Goal: Task Accomplishment & Management: Manage account settings

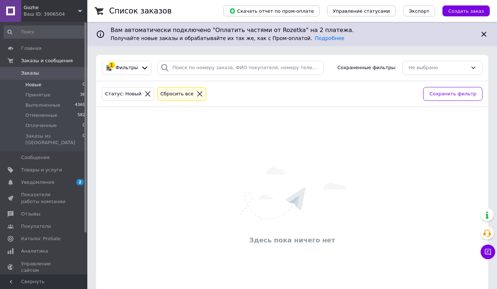
click at [41, 73] on span "Заказы" at bounding box center [44, 73] width 46 height 7
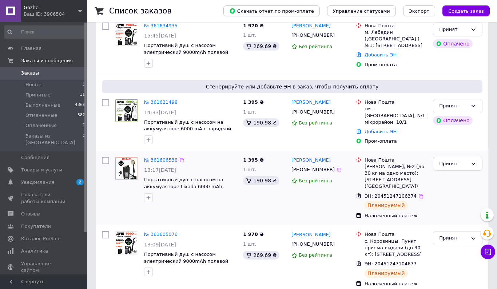
scroll to position [118, 0]
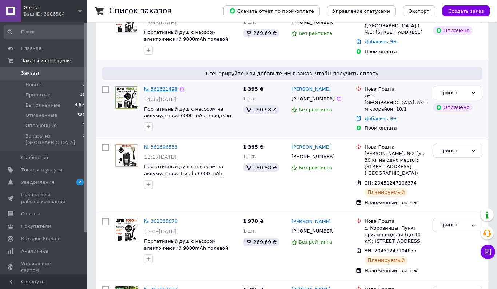
click at [164, 89] on link "№ 361621498" at bounding box center [160, 88] width 33 height 5
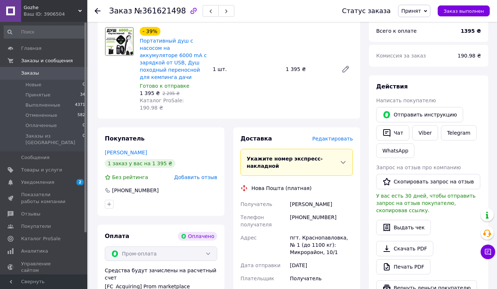
scroll to position [270, 0]
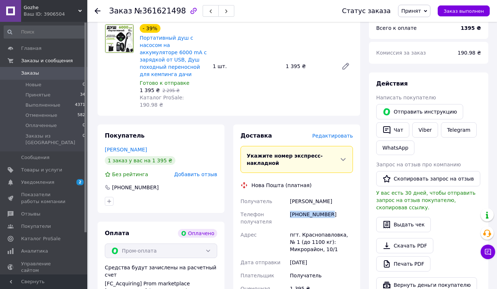
drag, startPoint x: 289, startPoint y: 193, endPoint x: 331, endPoint y: 193, distance: 41.8
click at [331, 208] on div "[PHONE_NUMBER]" at bounding box center [321, 218] width 66 height 20
copy div "[PHONE_NUMBER]"
click at [50, 96] on li "Принятые 34" at bounding box center [44, 95] width 89 height 10
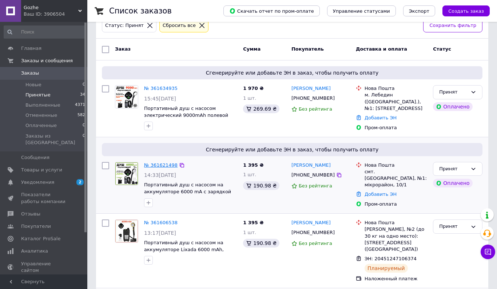
click at [162, 163] on link "№ 361621498" at bounding box center [160, 164] width 33 height 5
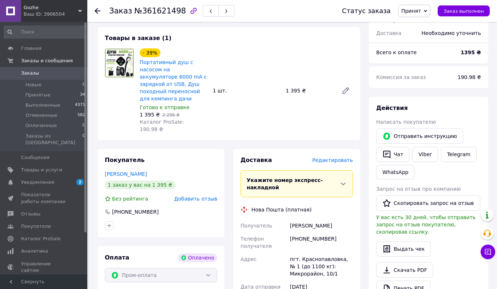
scroll to position [251, 0]
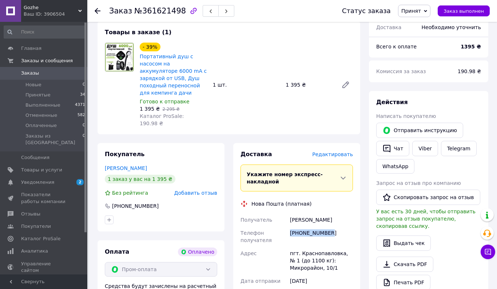
drag, startPoint x: 291, startPoint y: 211, endPoint x: 334, endPoint y: 211, distance: 43.6
click at [334, 226] on div "[PHONE_NUMBER]" at bounding box center [321, 236] width 66 height 20
copy div "[PHONE_NUMBER]"
drag, startPoint x: 289, startPoint y: 195, endPoint x: 335, endPoint y: 195, distance: 45.1
click at [335, 213] on div "[PERSON_NAME]" at bounding box center [321, 219] width 66 height 13
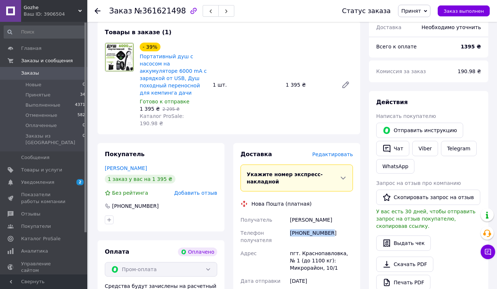
copy div "[PERSON_NAME]"
drag, startPoint x: 302, startPoint y: 210, endPoint x: 354, endPoint y: 210, distance: 51.6
click at [354, 226] on div "[PHONE_NUMBER]" at bounding box center [321, 236] width 66 height 20
copy div "661107249"
drag, startPoint x: 299, startPoint y: 231, endPoint x: 340, endPoint y: 230, distance: 40.7
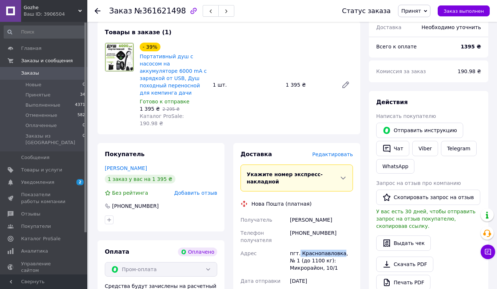
click at [340, 247] on div "пгт. Краснопавловка, № 1 (до 1100 кг): Микрорайон, 10/1" at bounding box center [321, 261] width 66 height 28
copy div "Краснопавловка"
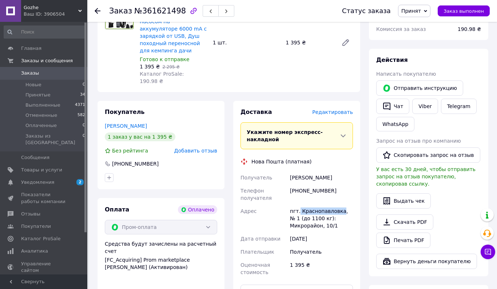
scroll to position [325, 0]
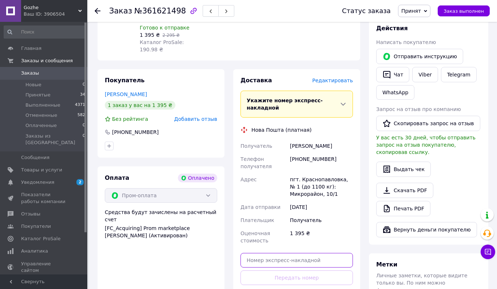
click at [267, 253] on input "text" at bounding box center [296, 260] width 112 height 15
paste input "20451247450263"
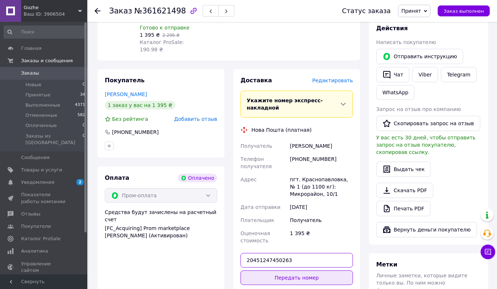
type input "20451247450263"
click at [262, 270] on button "Передать номер" at bounding box center [296, 277] width 112 height 15
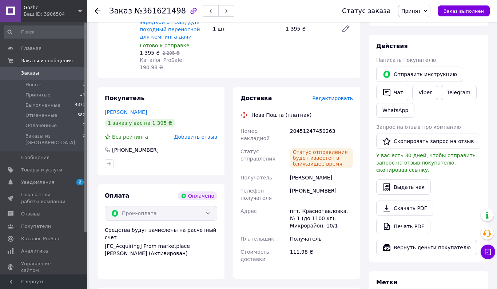
scroll to position [304, 0]
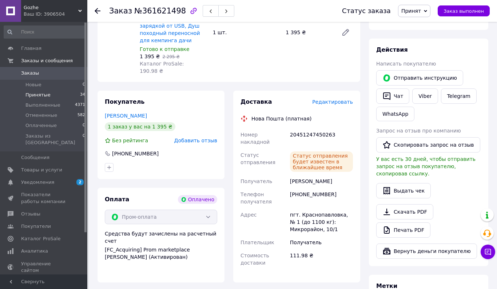
click at [46, 93] on span "Принятые" at bounding box center [37, 95] width 25 height 7
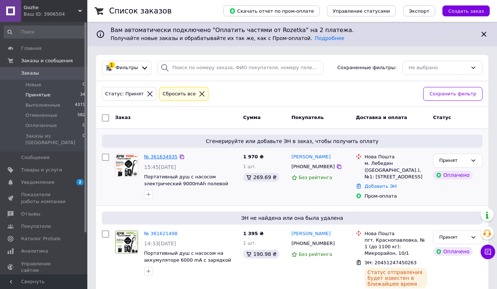
click at [165, 154] on link "№ 361634935" at bounding box center [160, 156] width 33 height 5
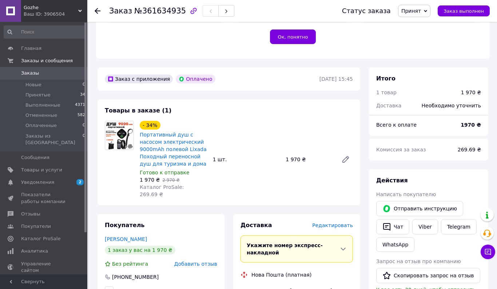
scroll to position [218, 0]
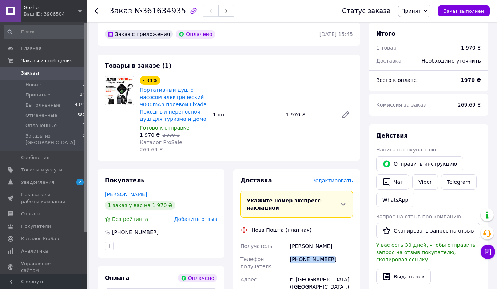
drag, startPoint x: 291, startPoint y: 245, endPoint x: 339, endPoint y: 244, distance: 48.7
click at [339, 252] on div "[PHONE_NUMBER]" at bounding box center [321, 262] width 66 height 20
copy div "[PHONE_NUMBER]"
drag, startPoint x: 289, startPoint y: 231, endPoint x: 341, endPoint y: 230, distance: 51.6
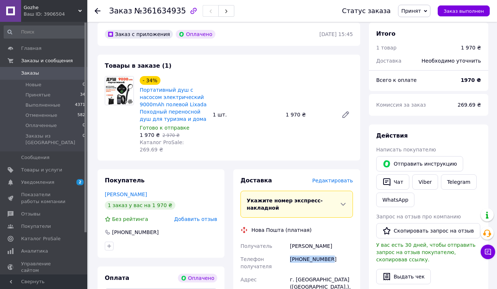
click at [341, 239] on div "[PERSON_NAME]" at bounding box center [321, 245] width 66 height 13
copy div "[PERSON_NAME]"
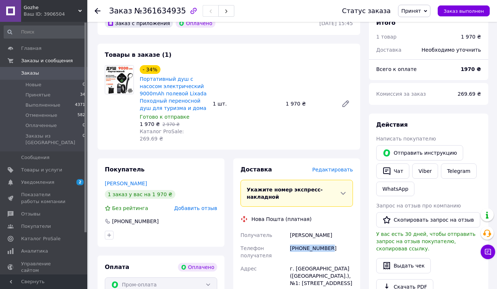
scroll to position [249, 0]
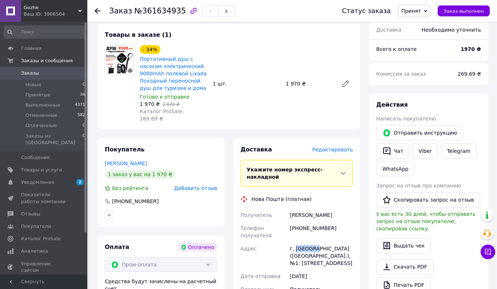
drag, startPoint x: 295, startPoint y: 233, endPoint x: 316, endPoint y: 233, distance: 20.7
click at [316, 242] on div "г. [GEOGRAPHIC_DATA] ([GEOGRAPHIC_DATA].), №1: [STREET_ADDRESS]" at bounding box center [321, 256] width 66 height 28
copy div "Лебедин"
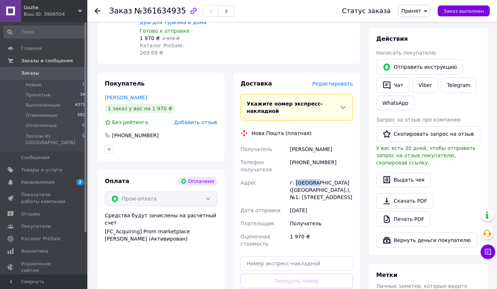
scroll to position [329, 0]
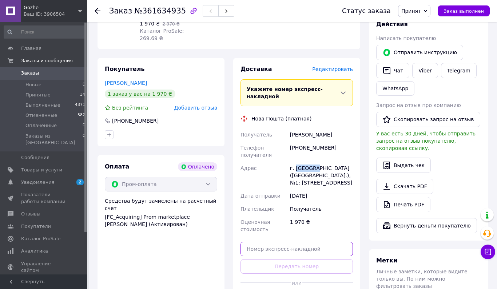
click at [272, 241] on input "text" at bounding box center [296, 248] width 112 height 15
paste input "20451247451204"
type input "20451247451204"
click at [269, 259] on button "Передать номер" at bounding box center [296, 266] width 112 height 15
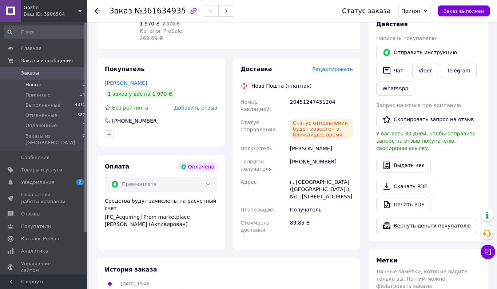
click at [49, 81] on li "Новые 0" at bounding box center [44, 85] width 89 height 10
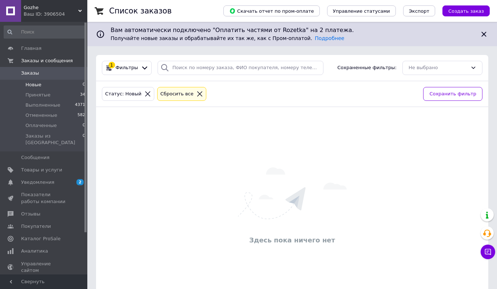
click at [42, 77] on link "Заказы 0" at bounding box center [44, 73] width 89 height 12
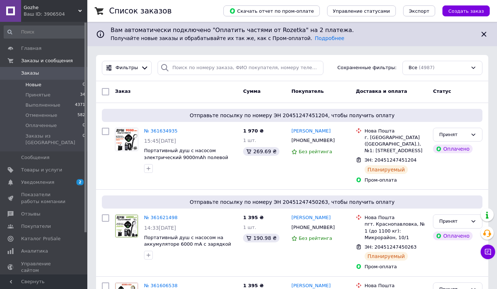
click at [39, 83] on span "Новые" at bounding box center [33, 84] width 16 height 7
